Goal: Task Accomplishment & Management: Manage account settings

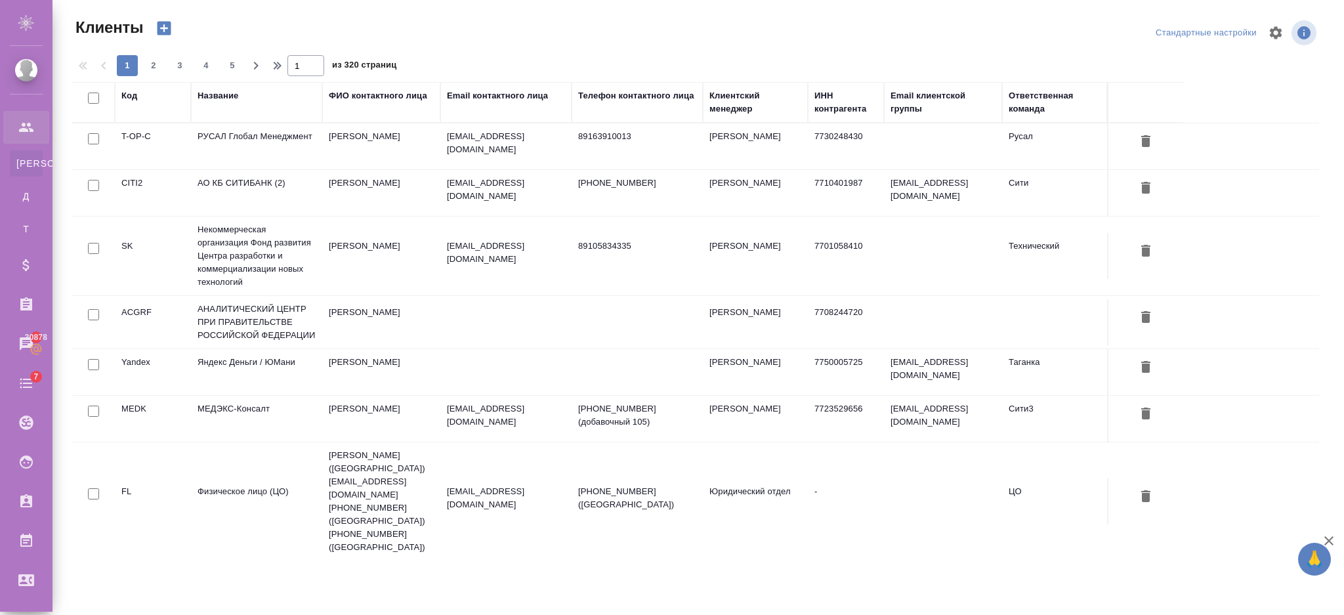
select select "RU"
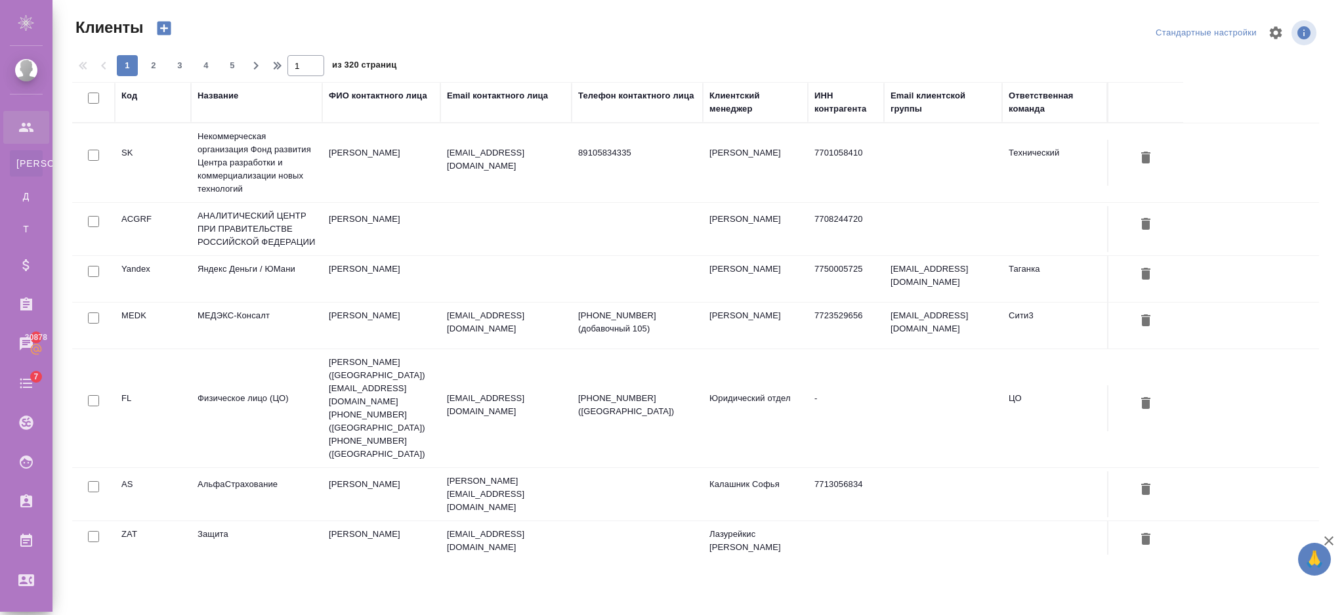
scroll to position [175, 0]
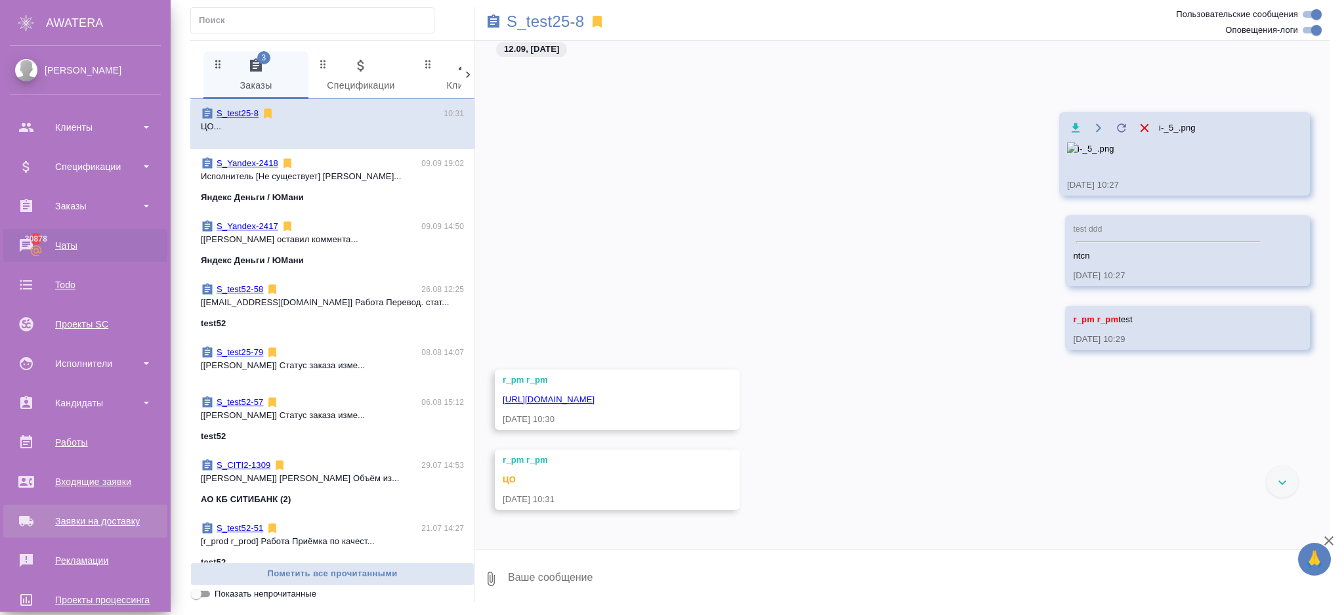
scroll to position [142, 0]
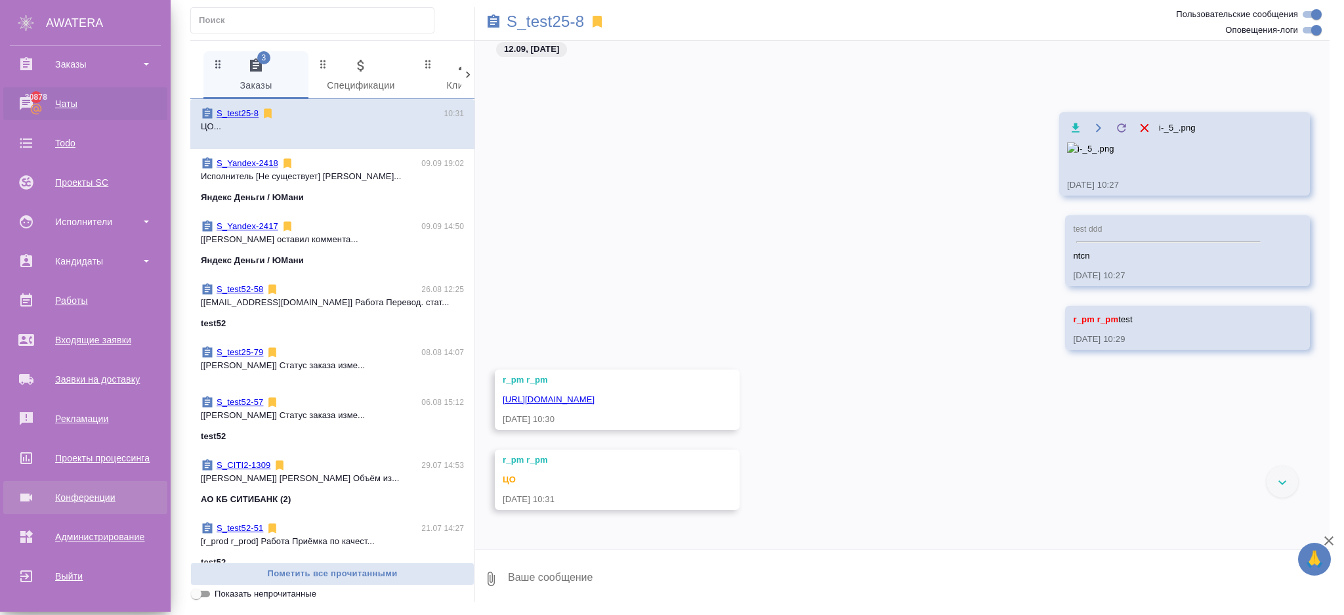
click at [87, 494] on div "Конференции" at bounding box center [85, 498] width 151 height 20
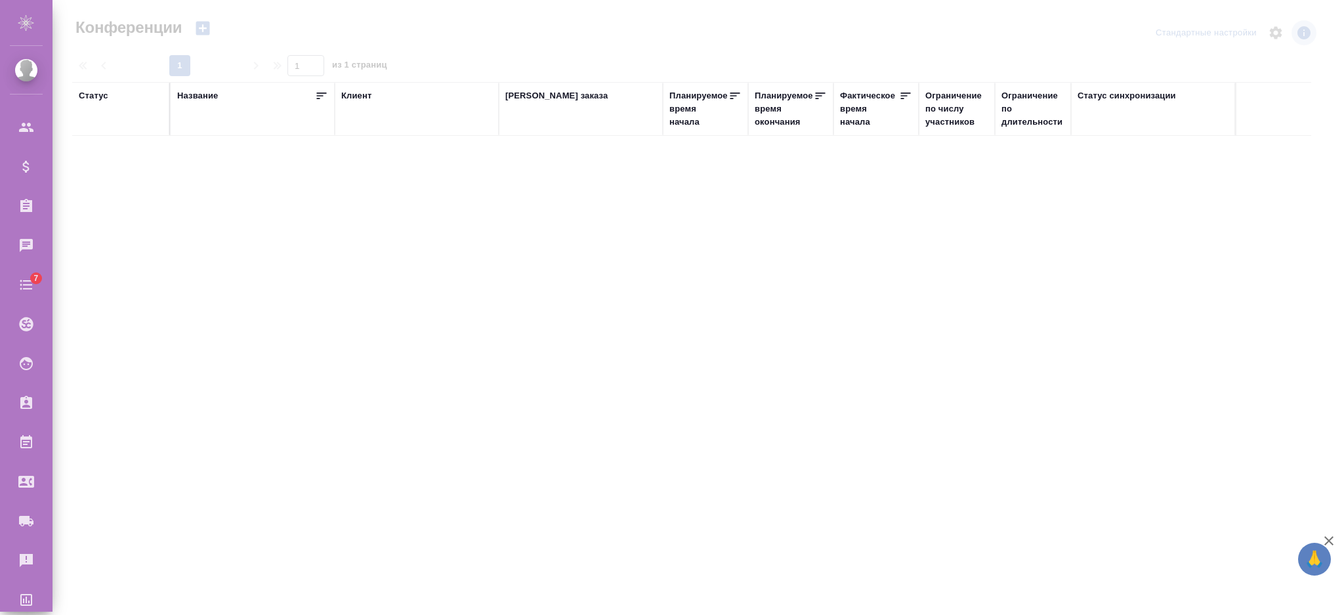
type input "[PERSON_NAME]"
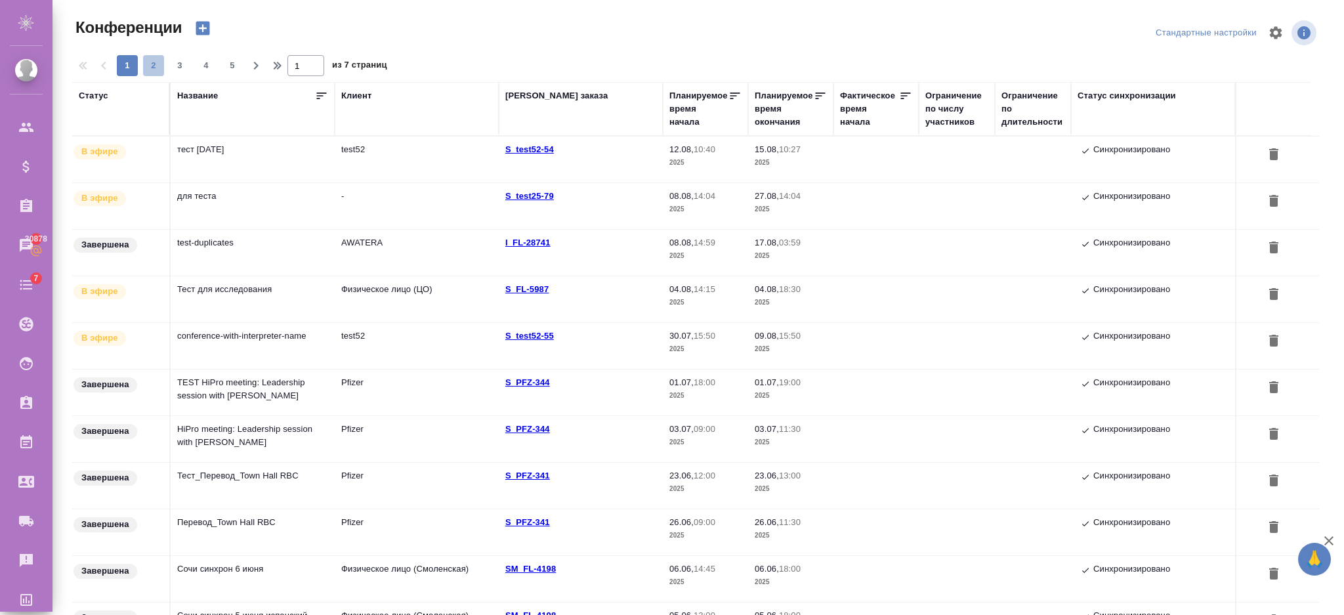
click at [160, 71] on span "2" at bounding box center [153, 65] width 21 height 13
type input "2"
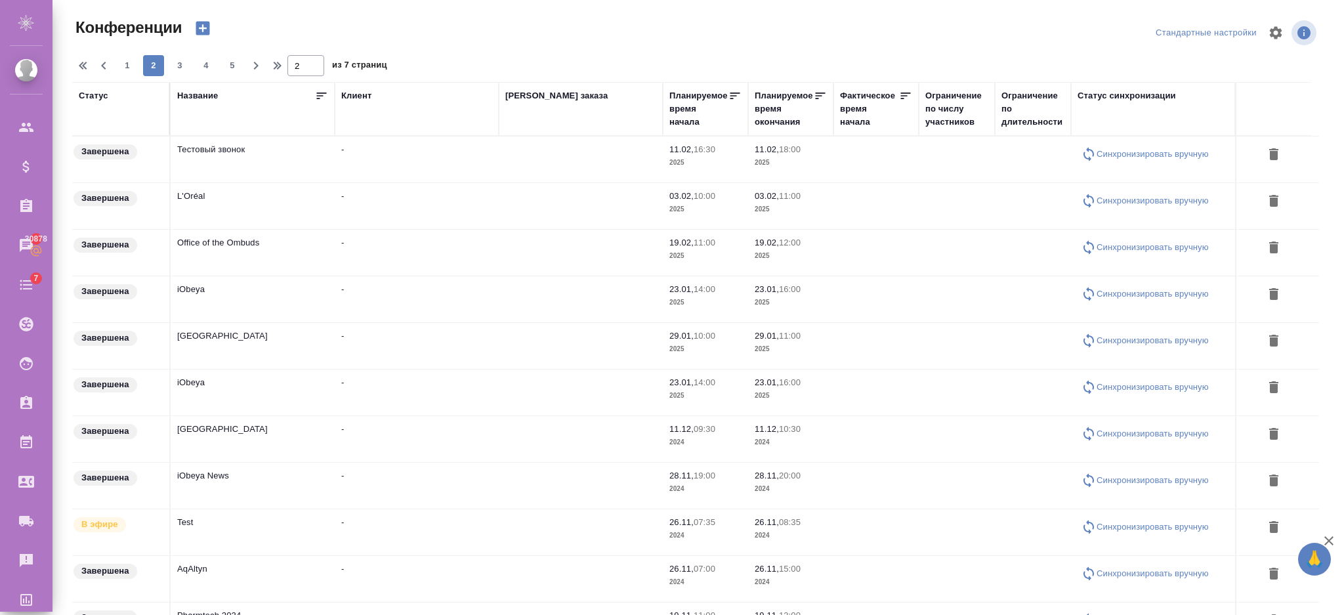
click at [208, 97] on div "Название" at bounding box center [197, 95] width 41 height 13
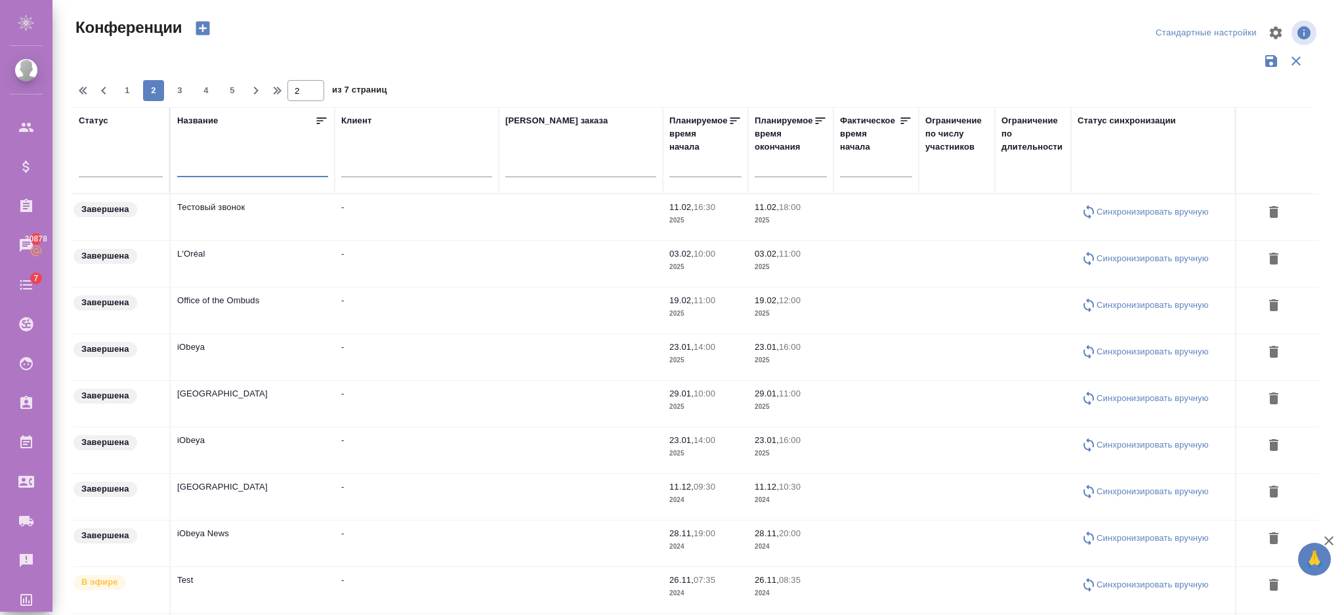
click at [213, 164] on input "text" at bounding box center [252, 168] width 151 height 16
type input "тест"
click at [117, 89] on span "1" at bounding box center [127, 90] width 21 height 13
type input "1"
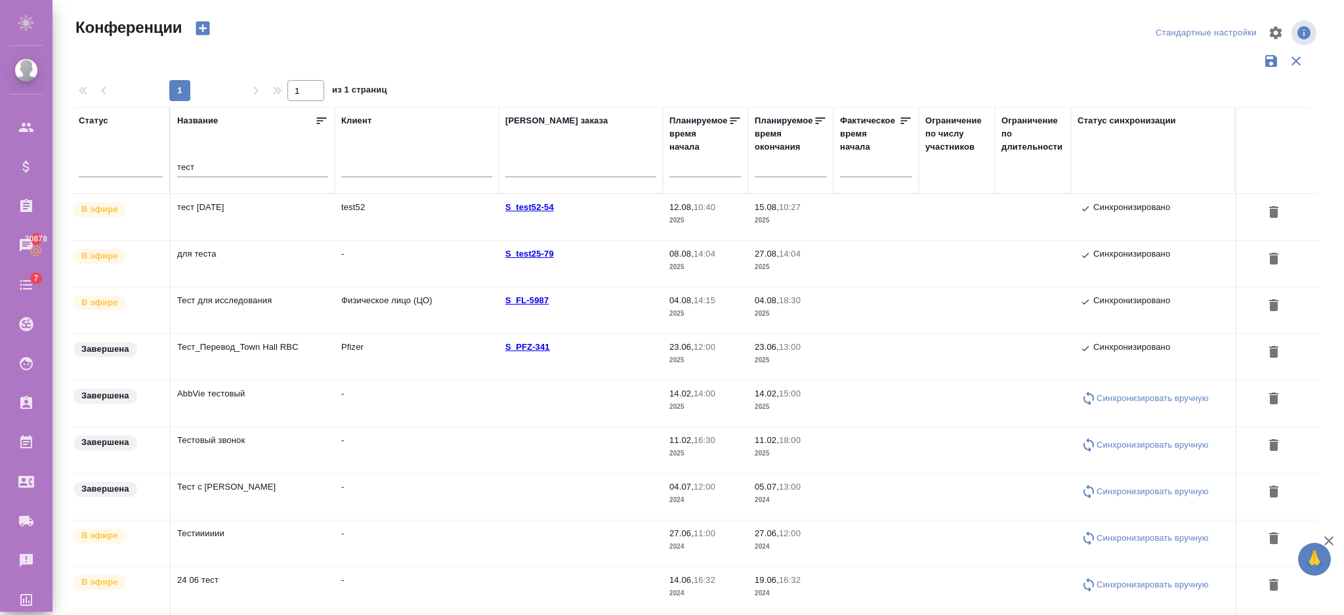
click at [236, 261] on td "для теста" at bounding box center [253, 264] width 164 height 46
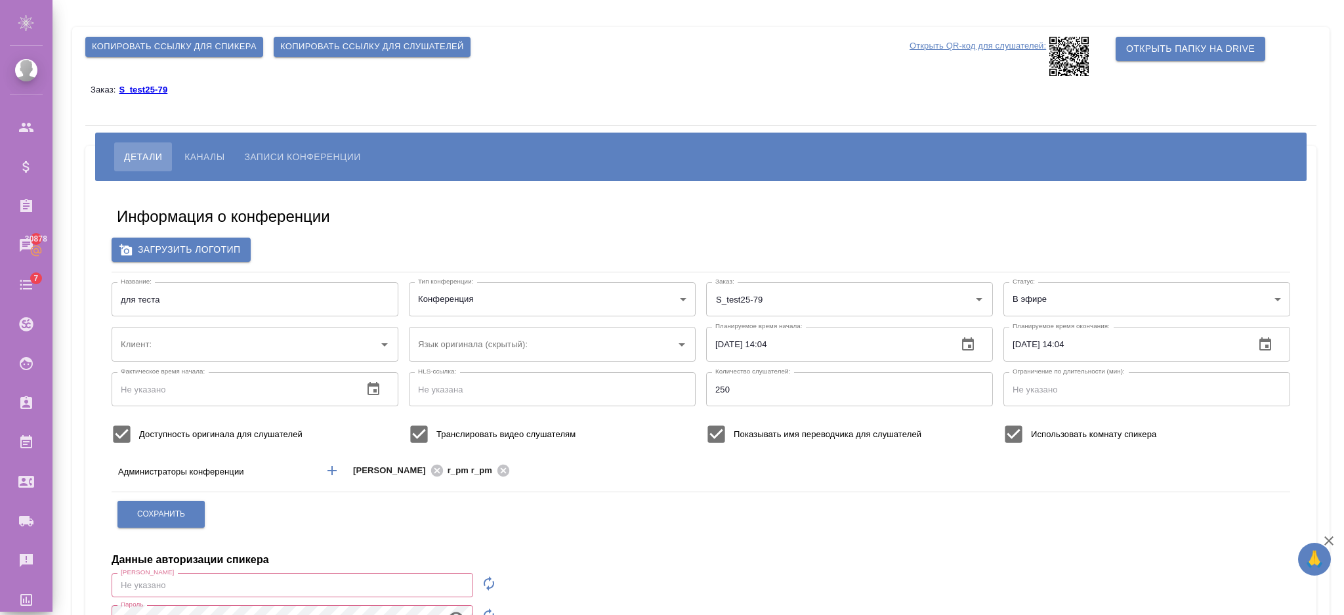
type input "[EMAIL_ADDRESS][DOMAIN_NAME]"
click at [198, 162] on span "Каналы" at bounding box center [204, 157] width 40 height 16
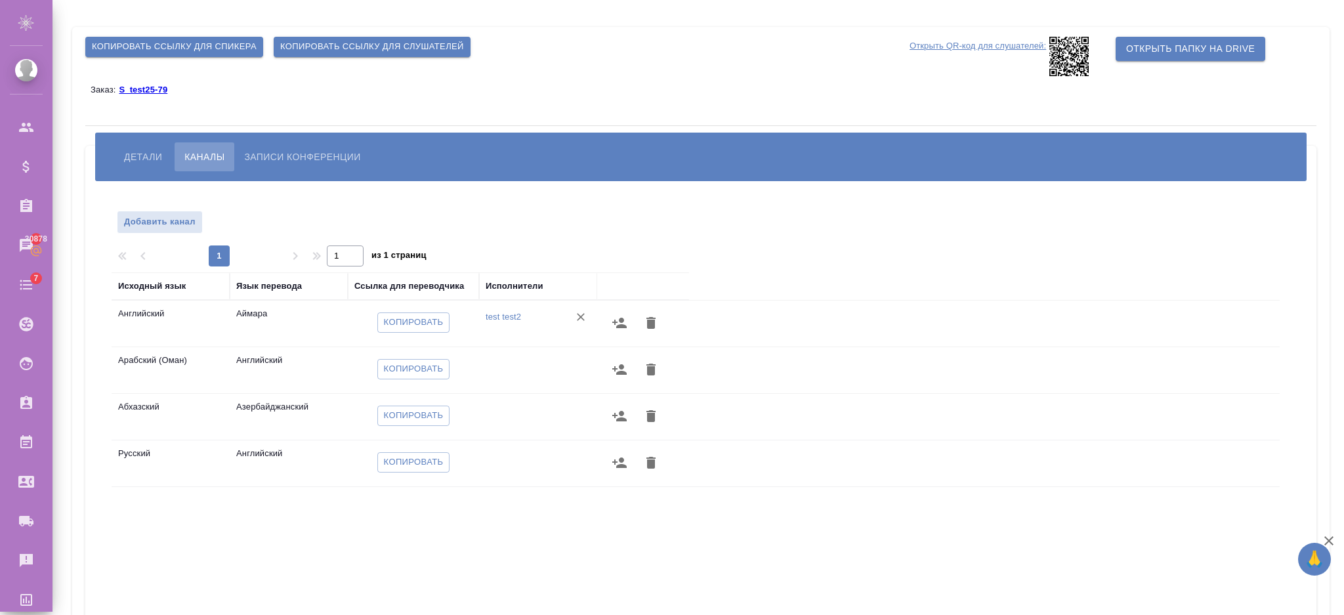
click at [124, 159] on span "Детали" at bounding box center [143, 157] width 38 height 16
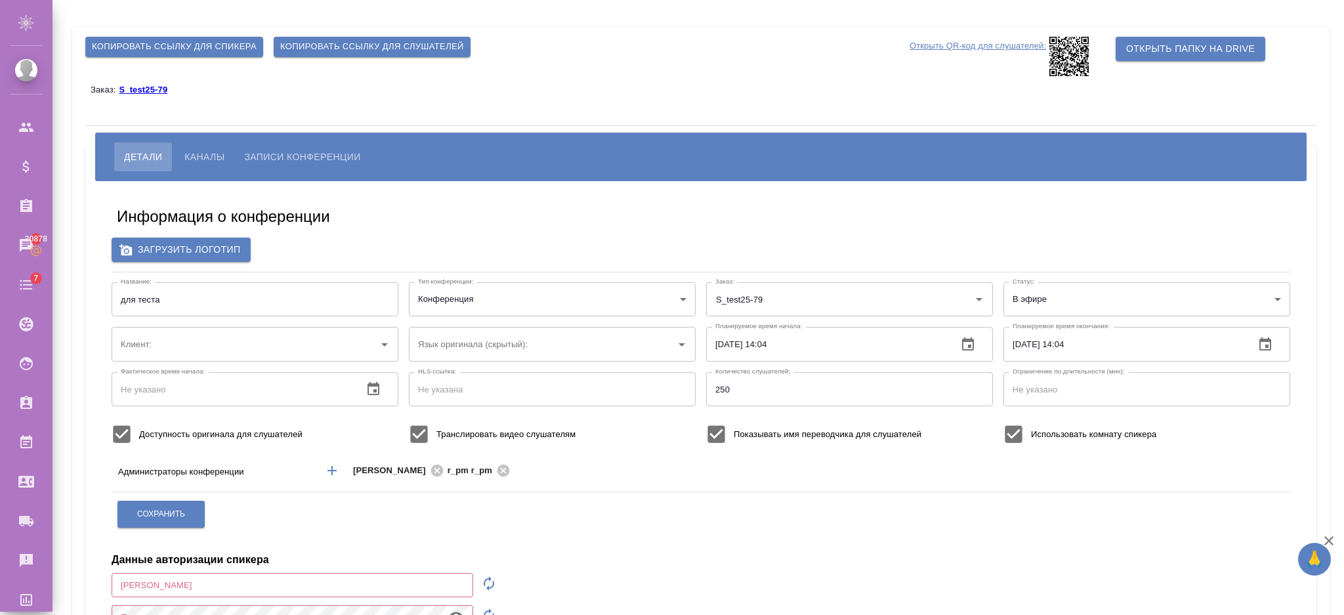
type input "[EMAIL_ADDRESS][DOMAIN_NAME]"
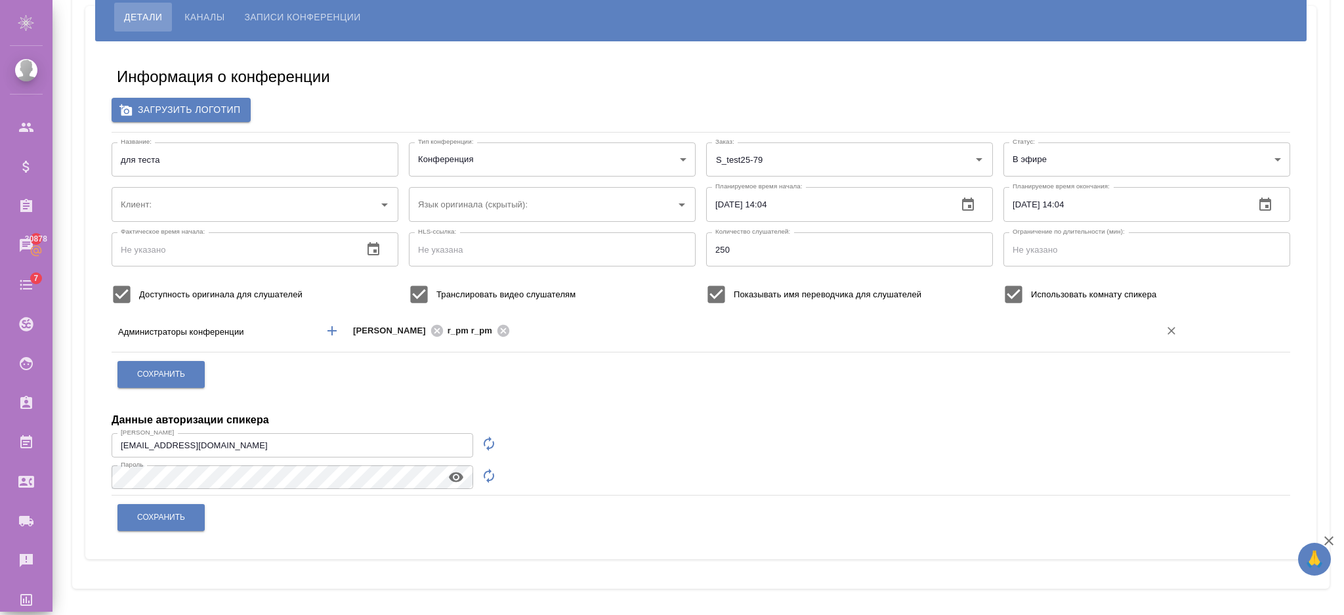
click at [329, 334] on icon "Добавить менеджера" at bounding box center [332, 331] width 16 height 16
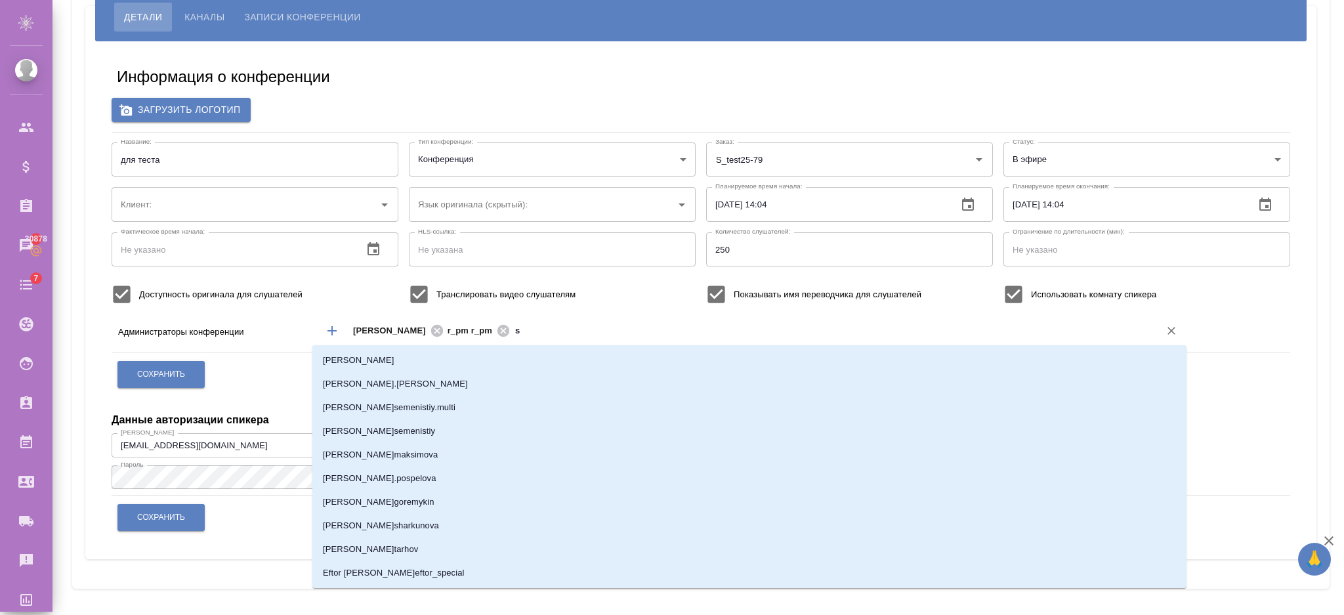
type input "se"
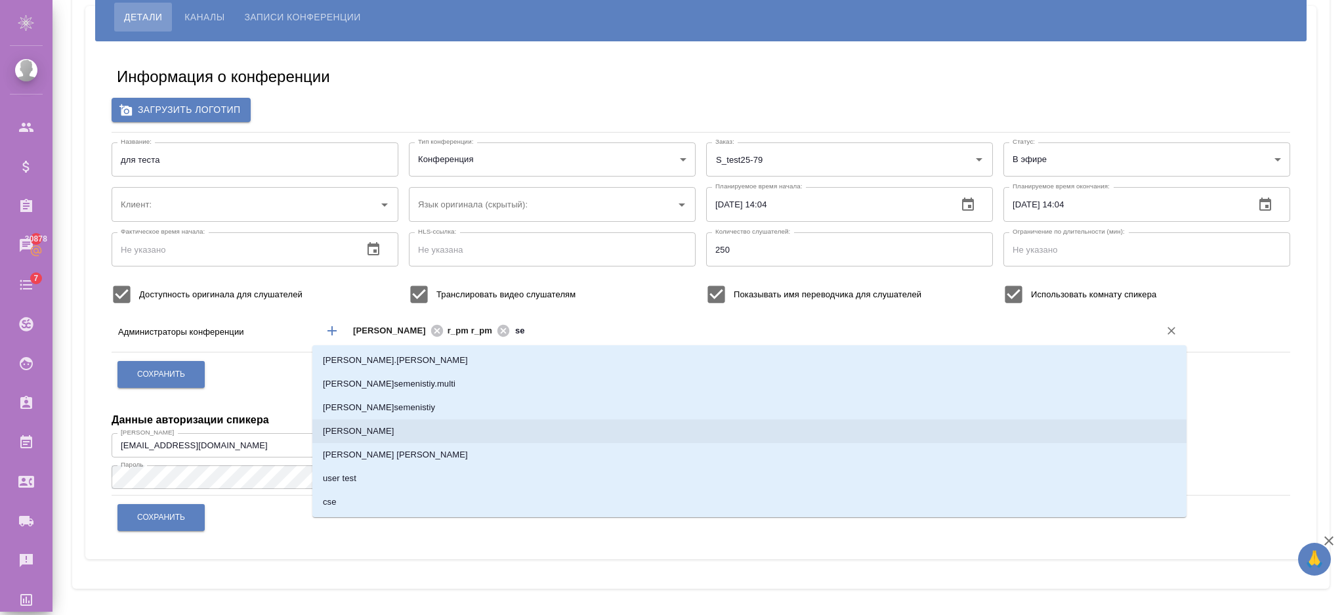
click at [361, 431] on li "[PERSON_NAME]" at bounding box center [749, 431] width 874 height 24
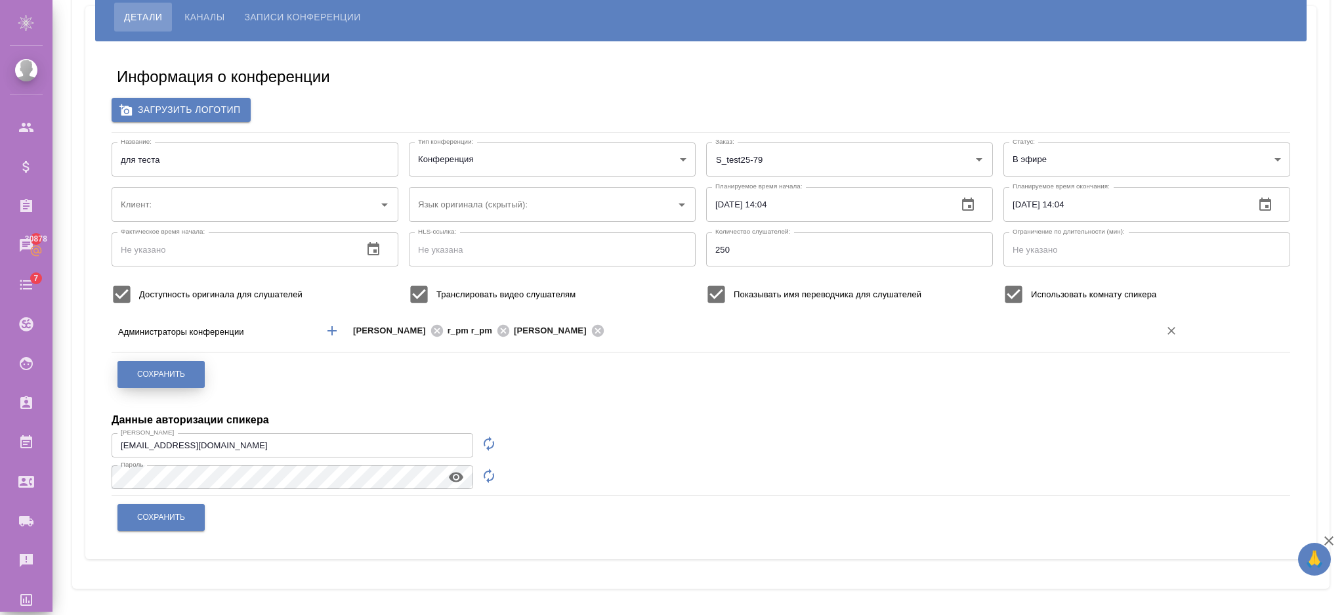
click at [186, 377] on button "Сохранить" at bounding box center [160, 374] width 87 height 27
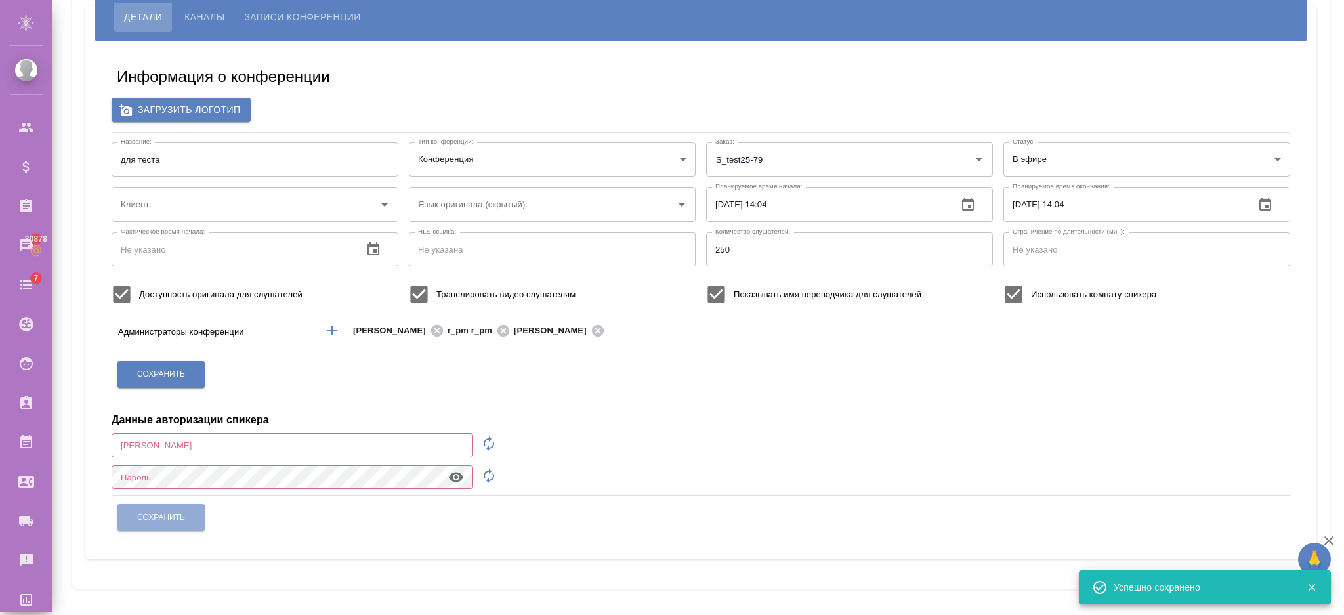
type input "[EMAIL_ADDRESS][DOMAIN_NAME]"
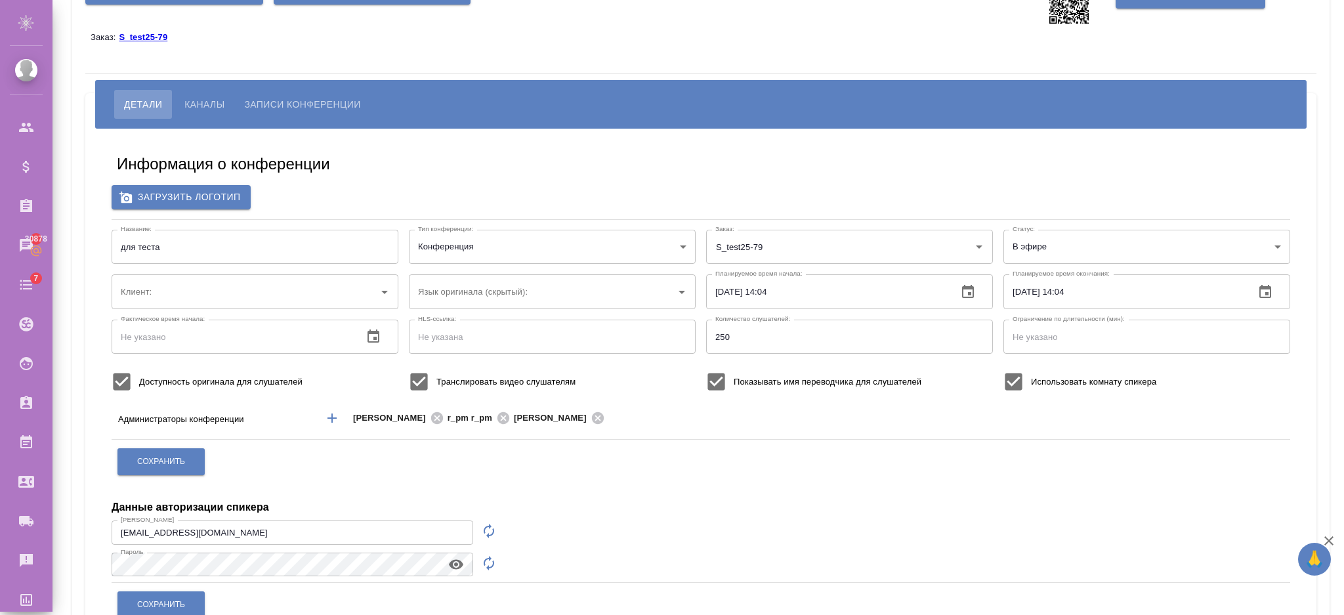
scroll to position [0, 0]
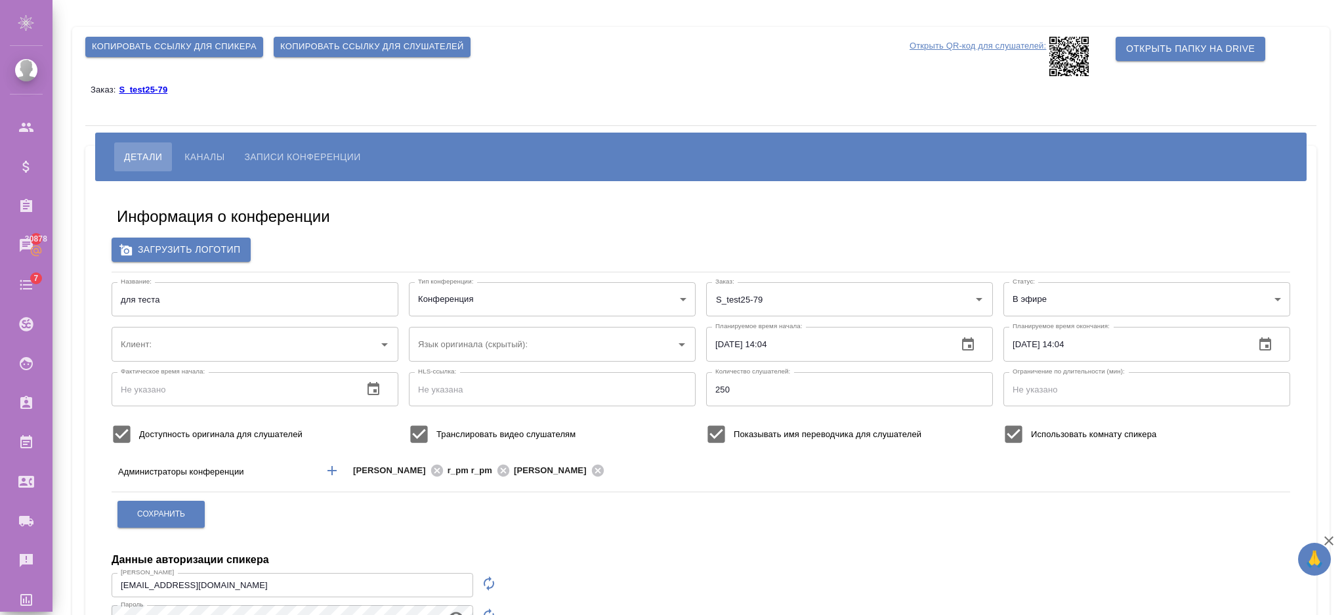
click at [1055, 72] on icon at bounding box center [1068, 56] width 39 height 39
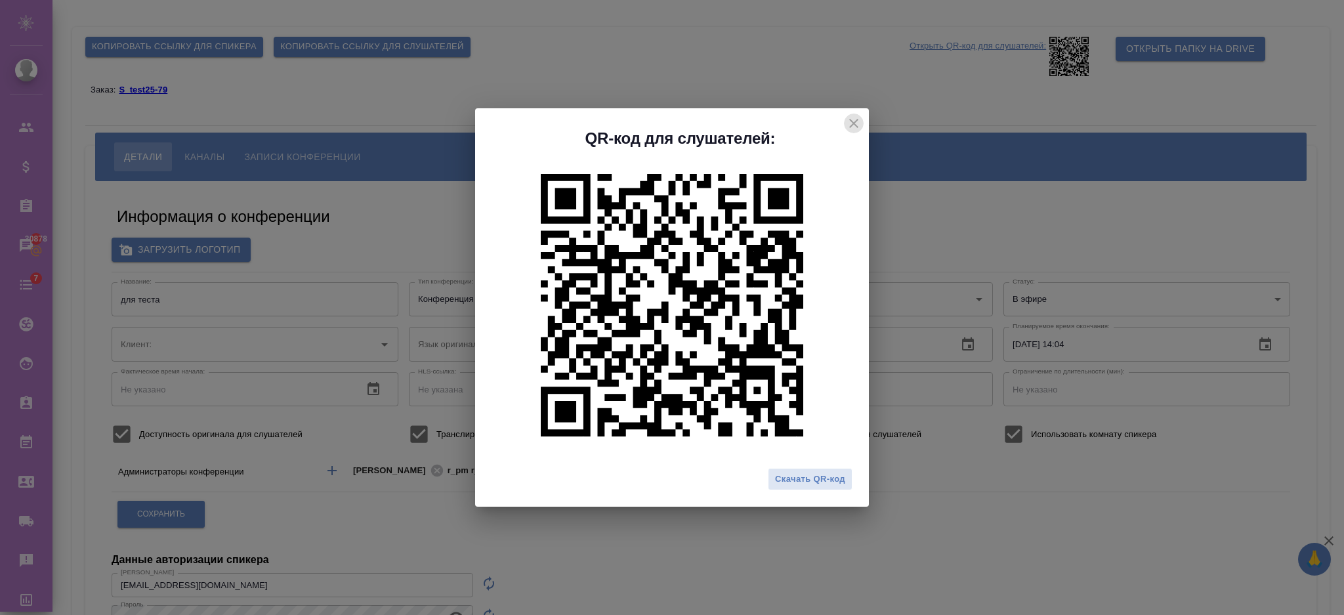
click at [856, 116] on icon "close" at bounding box center [854, 124] width 16 height 16
